Goal: Browse casually: Explore the website without a specific task or goal

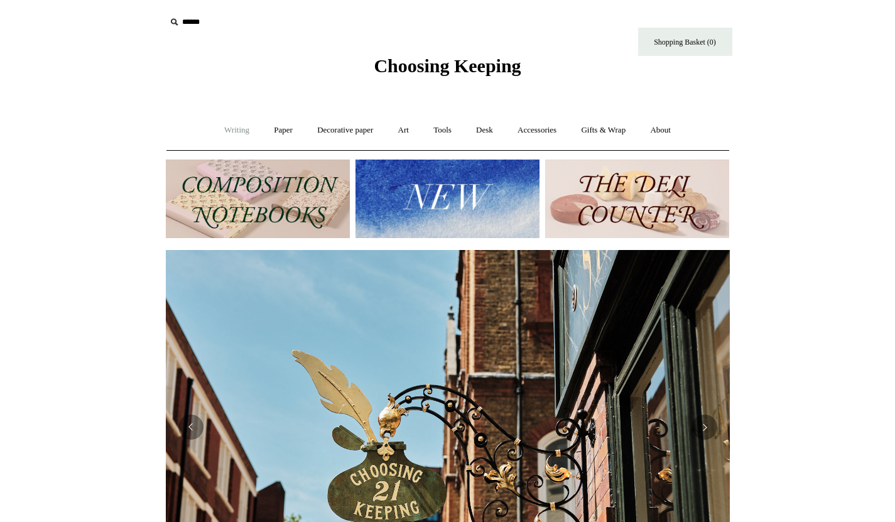
click at [227, 133] on link "Writing +" at bounding box center [237, 130] width 48 height 33
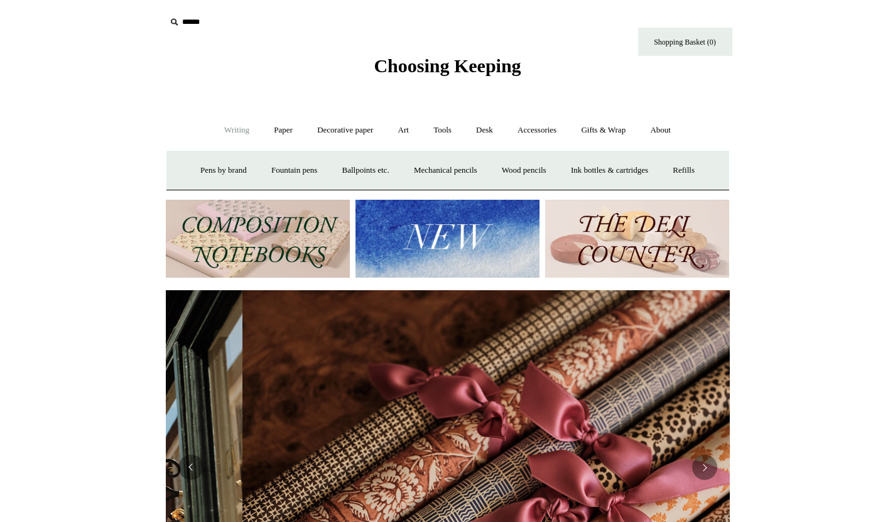
scroll to position [0, 1128]
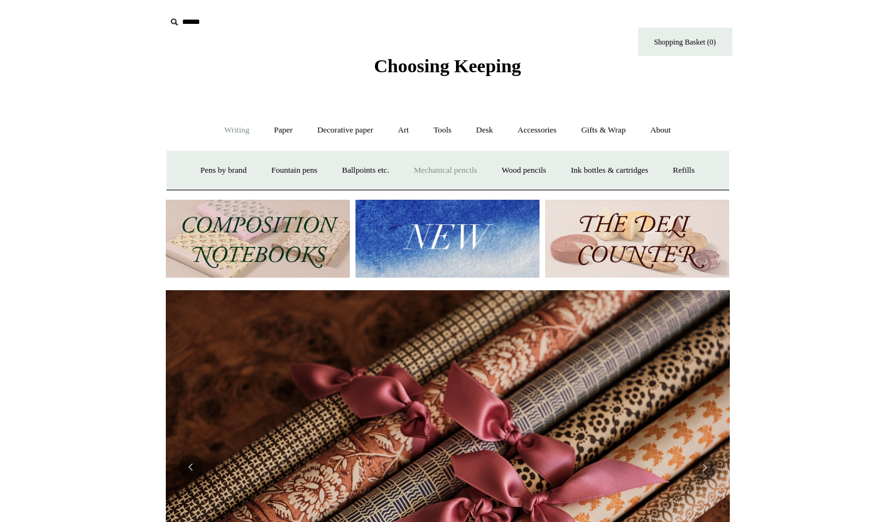
click at [427, 172] on link "Mechanical pencils +" at bounding box center [446, 170] width 86 height 33
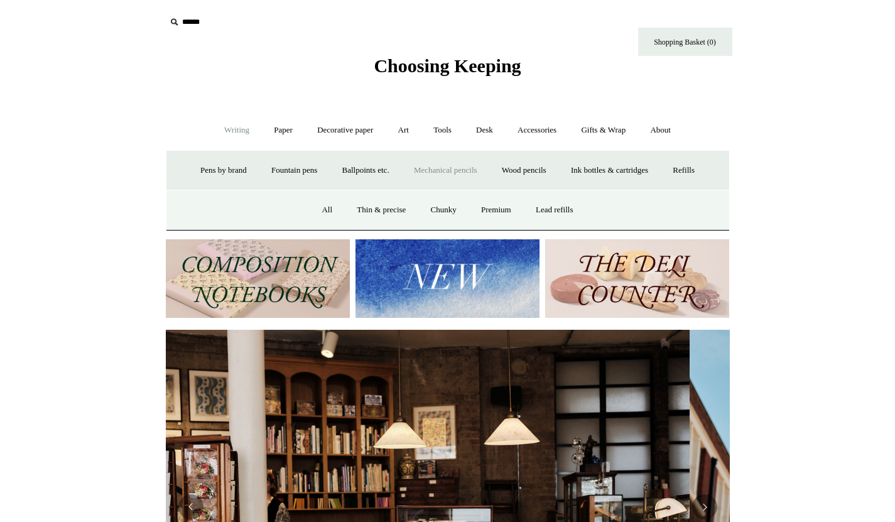
scroll to position [0, 0]
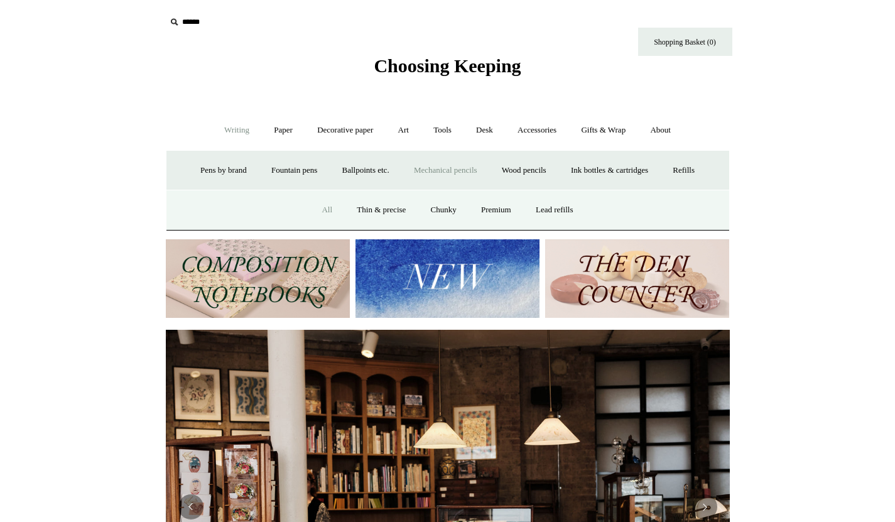
click at [326, 209] on link "All" at bounding box center [326, 210] width 33 height 33
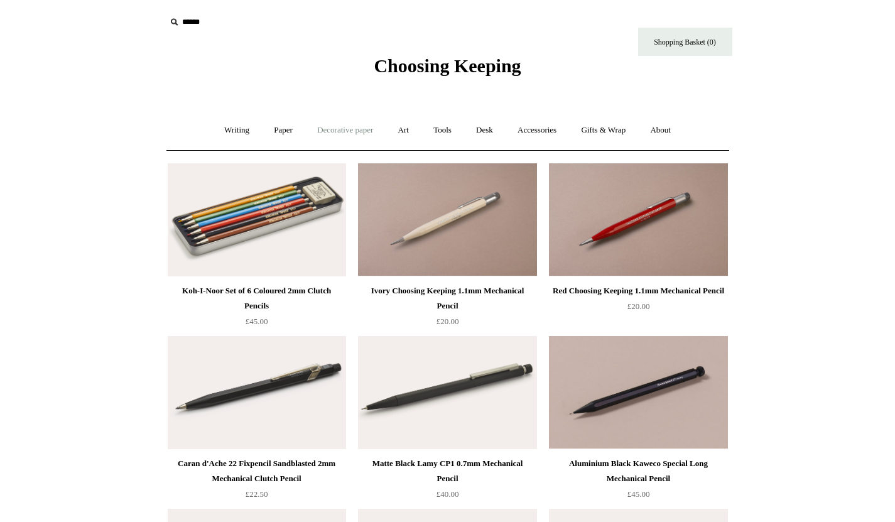
click at [339, 133] on link "Decorative paper +" at bounding box center [345, 130] width 79 height 33
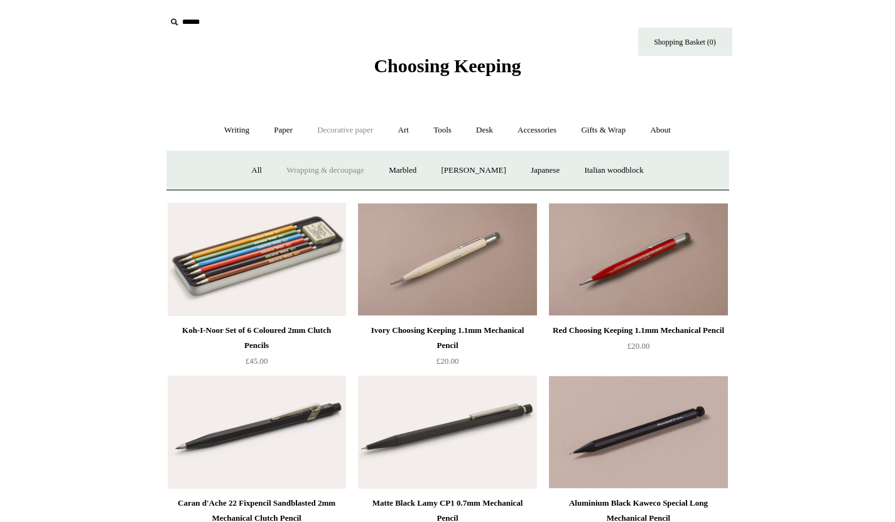
click at [339, 170] on link "Wrapping & decoupage" at bounding box center [325, 170] width 101 height 33
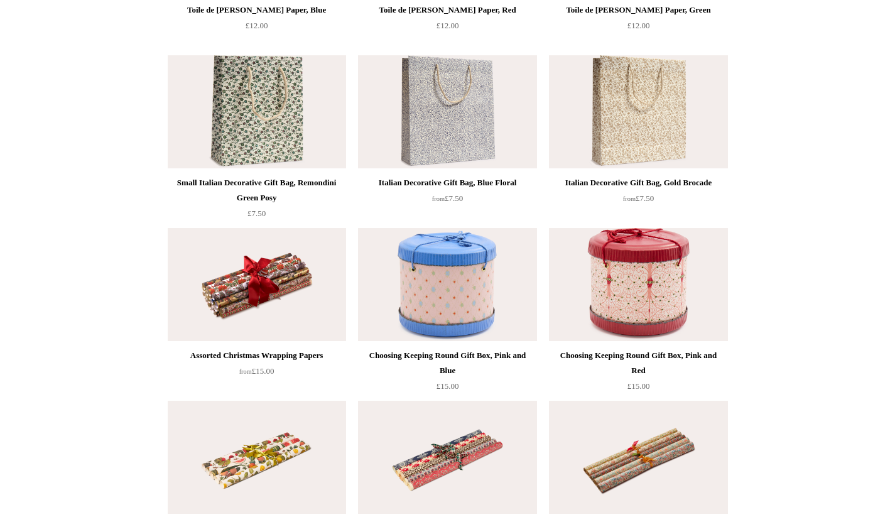
scroll to position [284, 0]
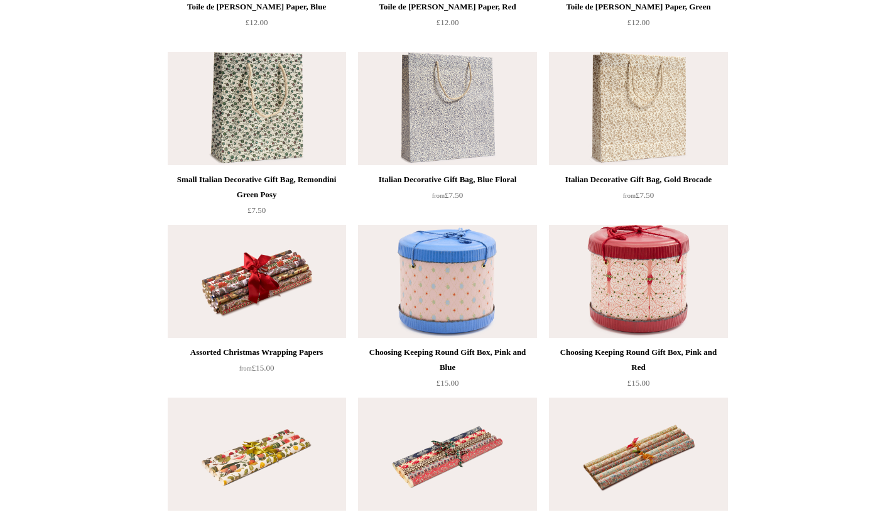
click at [302, 275] on img at bounding box center [257, 281] width 178 height 113
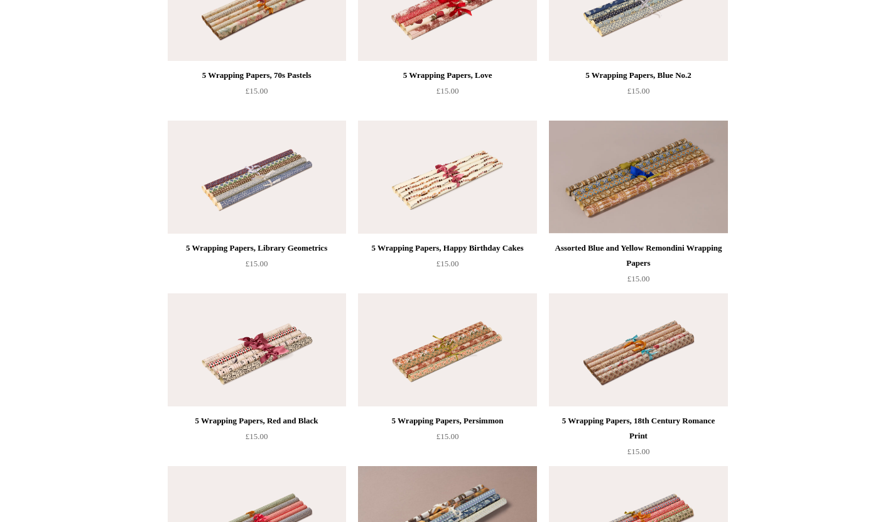
scroll to position [910, 0]
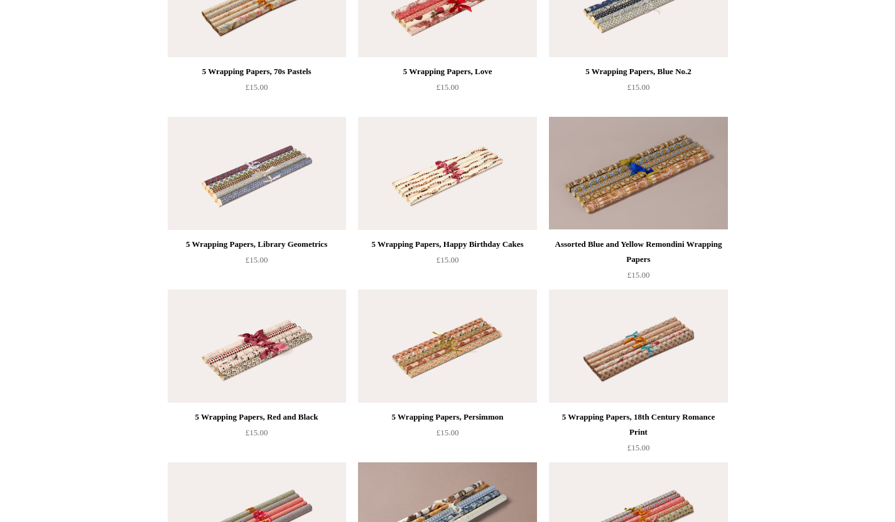
click at [479, 209] on img at bounding box center [447, 173] width 178 height 113
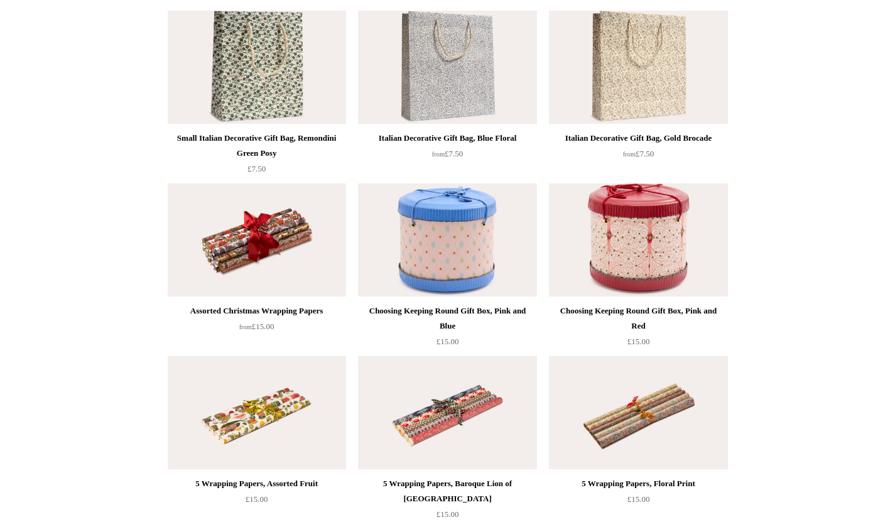
scroll to position [0, 0]
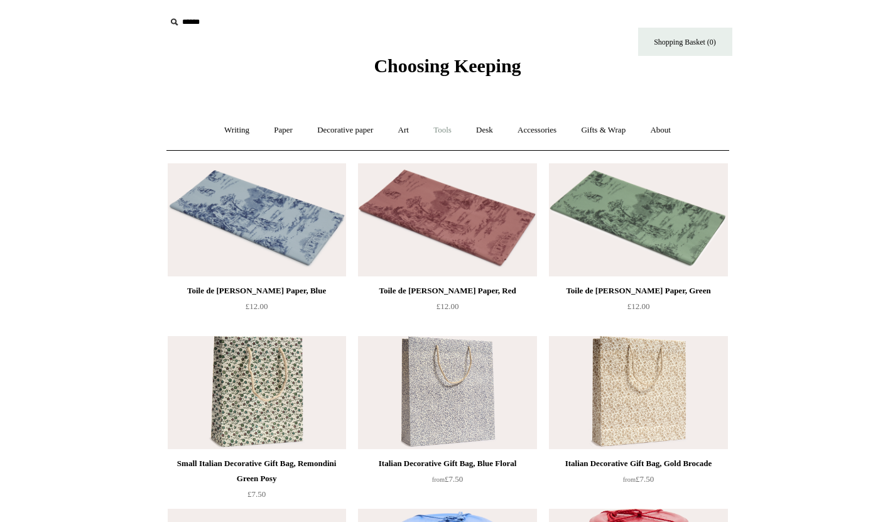
click at [446, 129] on link "Tools +" at bounding box center [442, 130] width 41 height 33
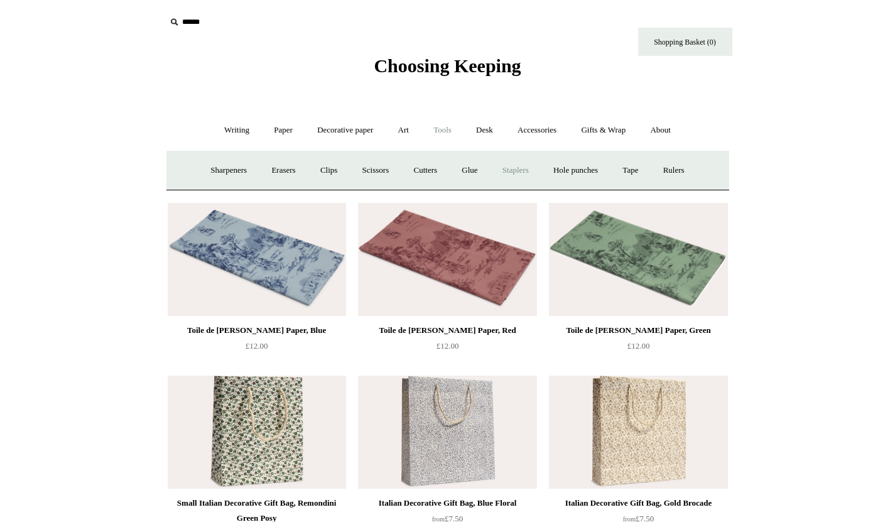
click at [511, 168] on link "Staplers +" at bounding box center [515, 170] width 49 height 33
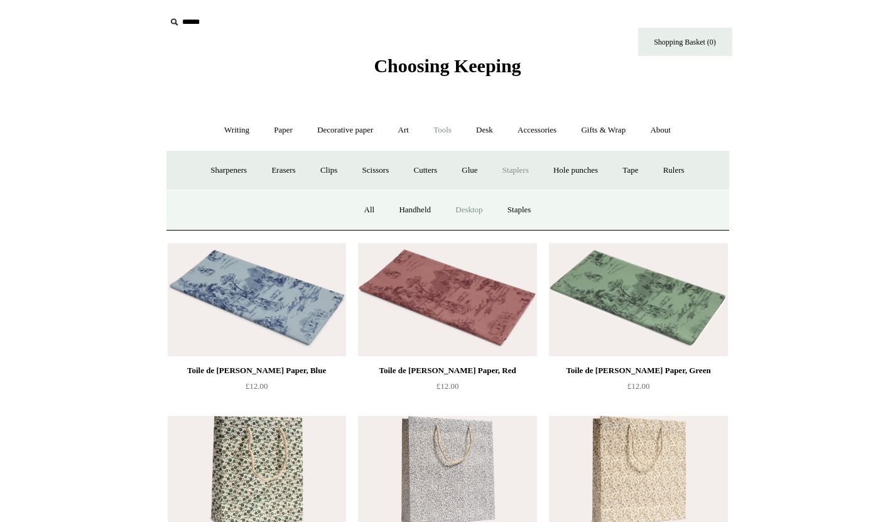
click at [479, 209] on link "Desktop" at bounding box center [469, 210] width 50 height 33
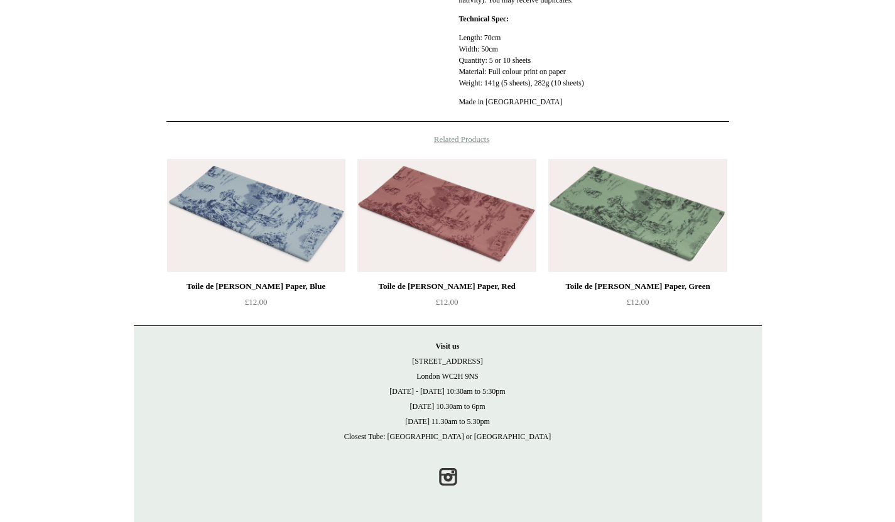
scroll to position [504, 0]
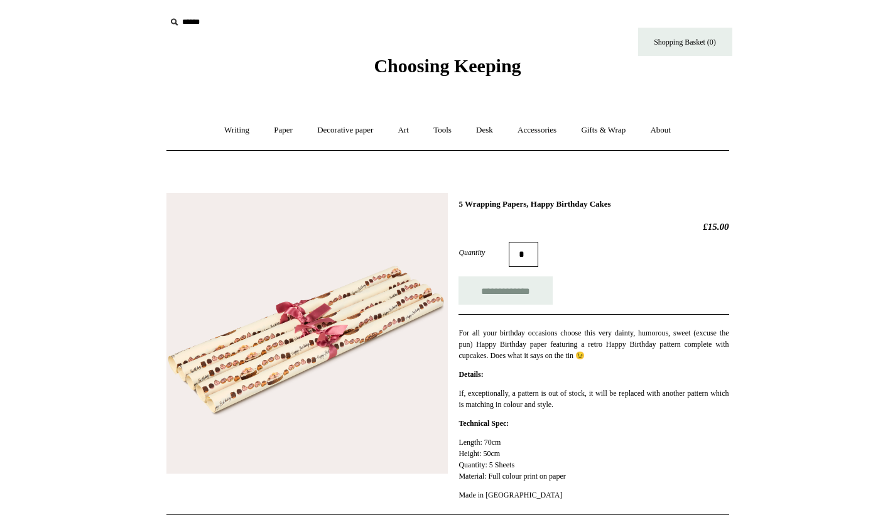
click at [293, 383] on img at bounding box center [307, 333] width 281 height 281
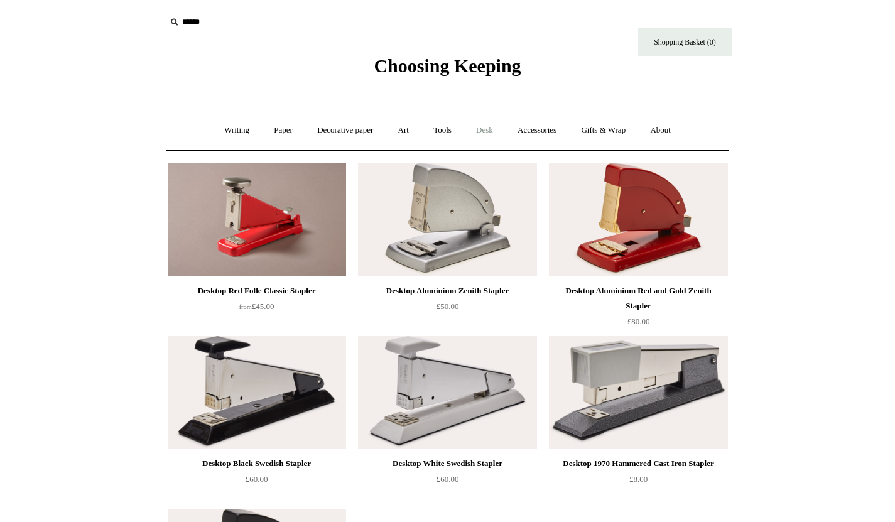
click at [492, 131] on link "Desk +" at bounding box center [485, 130] width 40 height 33
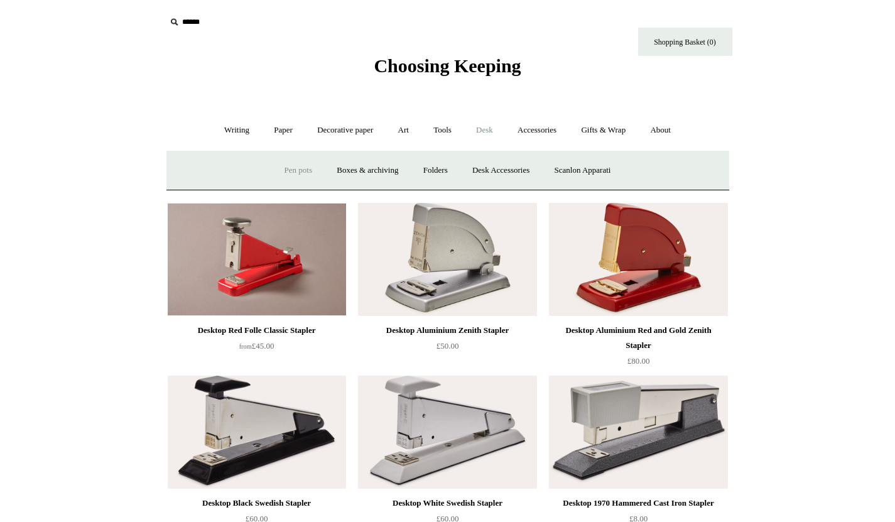
click at [297, 172] on link "Pen pots" at bounding box center [298, 170] width 50 height 33
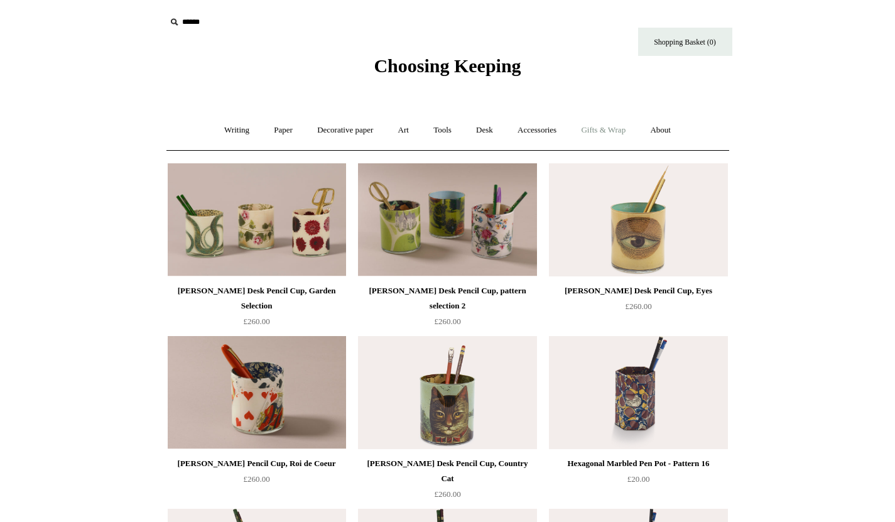
click at [611, 129] on link "Gifts & Wrap +" at bounding box center [603, 130] width 67 height 33
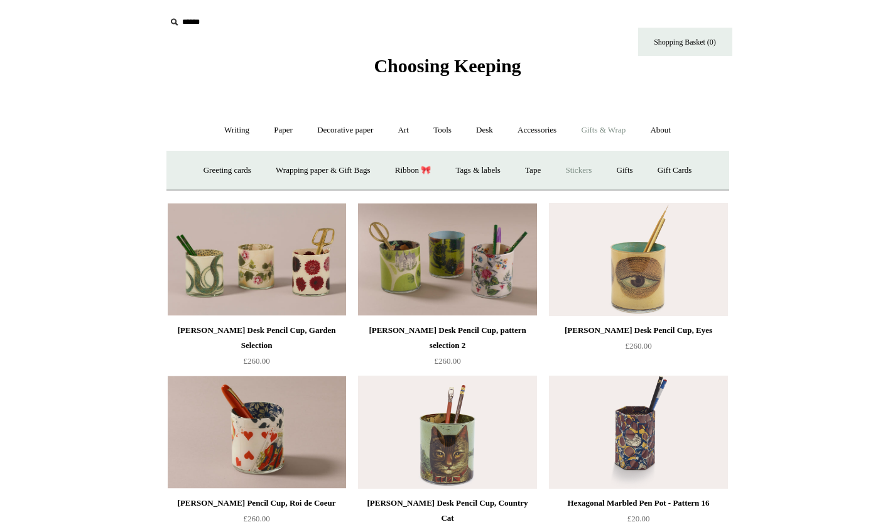
click at [589, 172] on link "Stickers" at bounding box center [578, 170] width 49 height 33
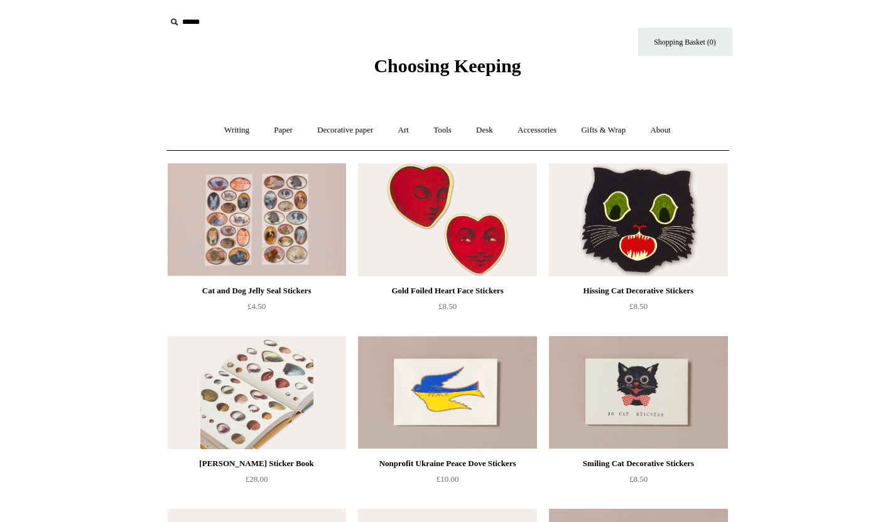
click at [286, 414] on img at bounding box center [257, 392] width 178 height 113
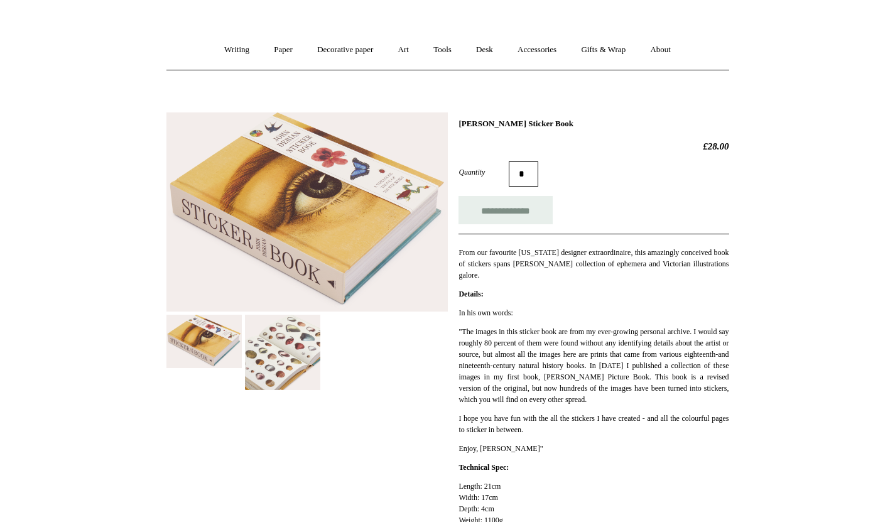
scroll to position [84, 0]
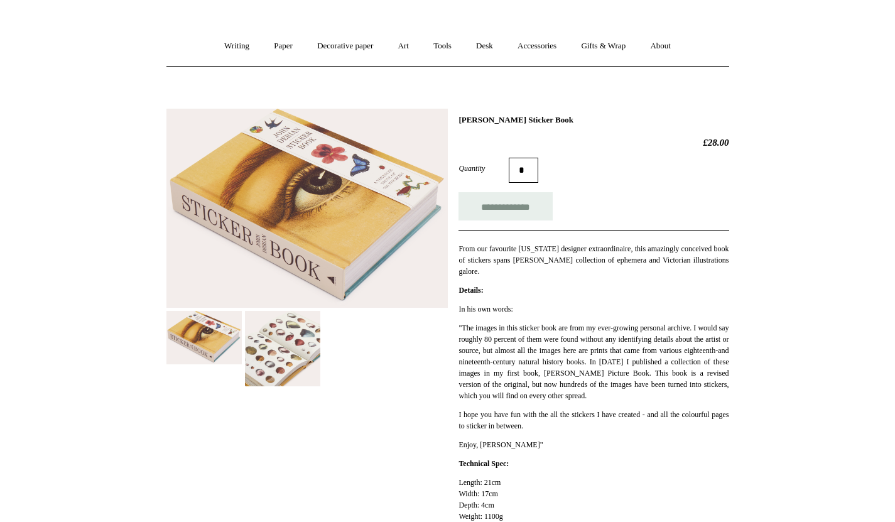
click at [293, 358] on img at bounding box center [282, 348] width 75 height 75
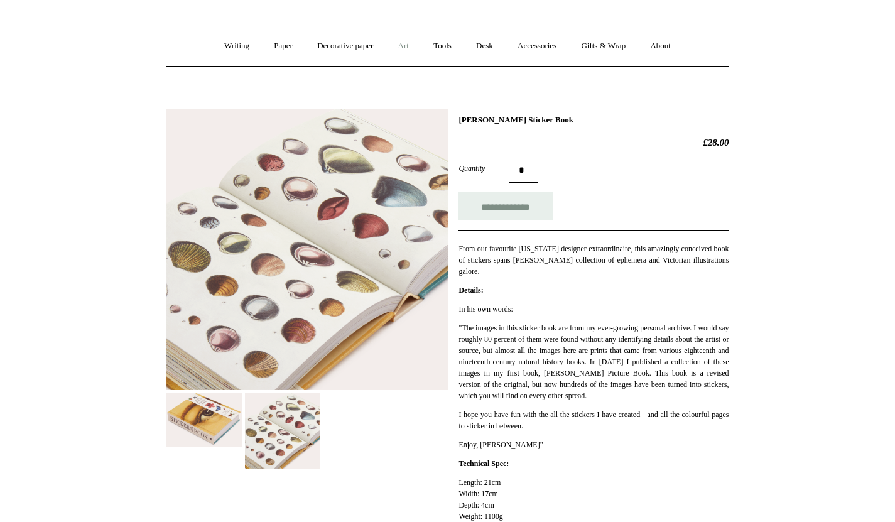
click at [407, 44] on link "Art +" at bounding box center [403, 46] width 33 height 33
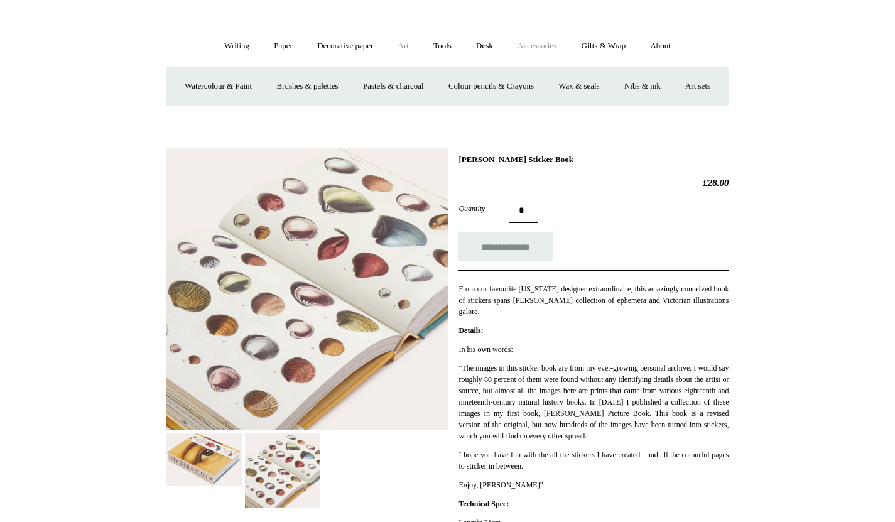
click at [530, 43] on link "Accessories +" at bounding box center [537, 46] width 62 height 33
click at [447, 86] on link "Light mills" at bounding box center [436, 86] width 58 height 33
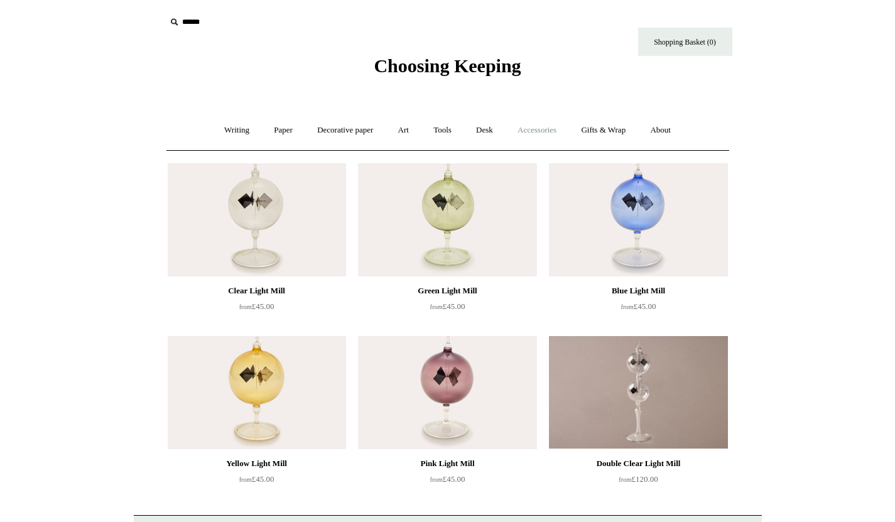
click at [534, 131] on link "Accessories +" at bounding box center [537, 130] width 62 height 33
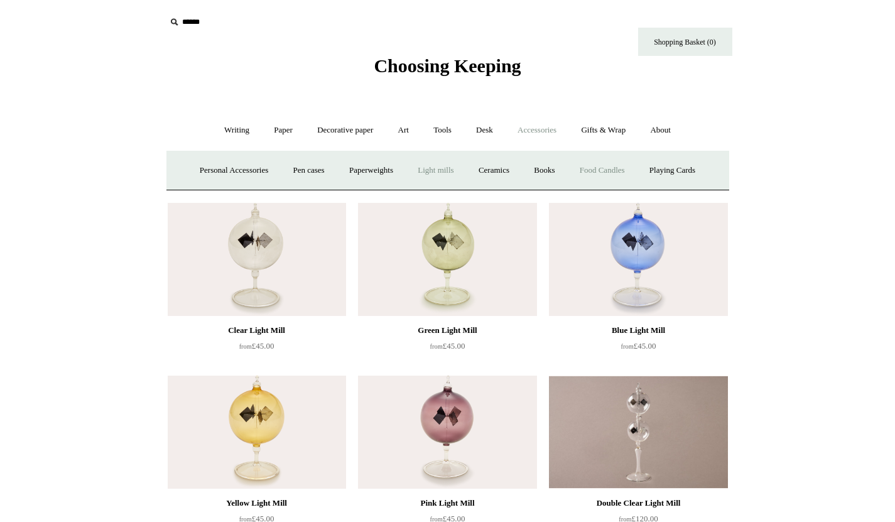
click at [601, 172] on link "Food Candles" at bounding box center [603, 170] width 68 height 33
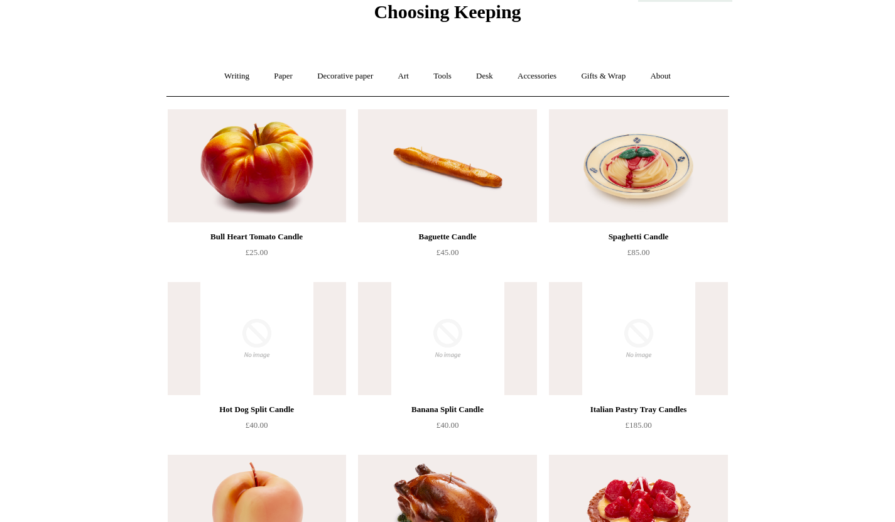
scroll to position [53, 0]
click at [565, 79] on link "Accessories +" at bounding box center [537, 76] width 62 height 33
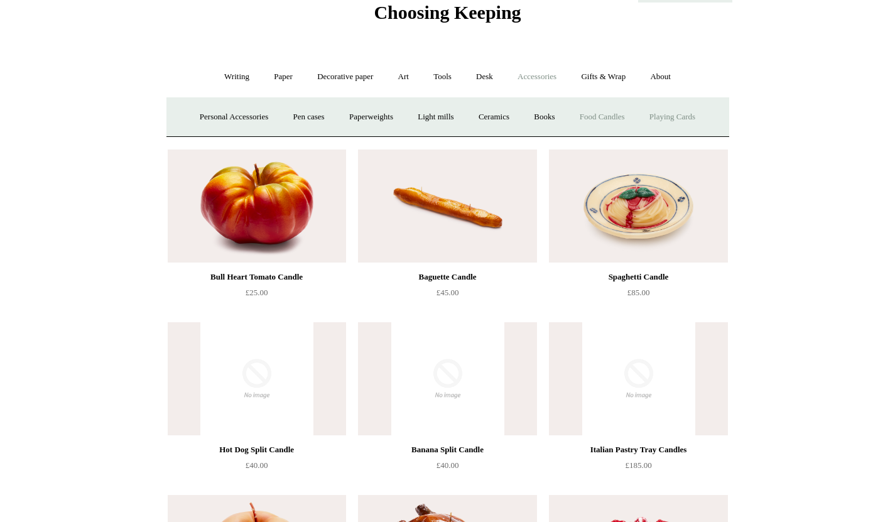
click at [666, 119] on link "Playing Cards" at bounding box center [672, 117] width 68 height 33
